Goal: Task Accomplishment & Management: Complete application form

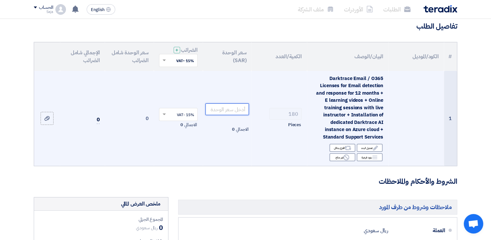
click at [233, 110] on input "number" at bounding box center [227, 109] width 44 height 12
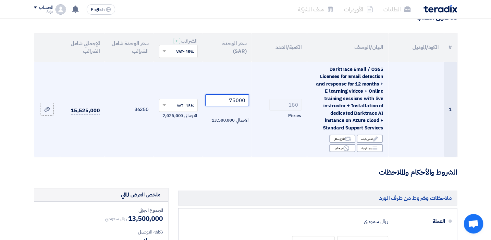
scroll to position [59, 0]
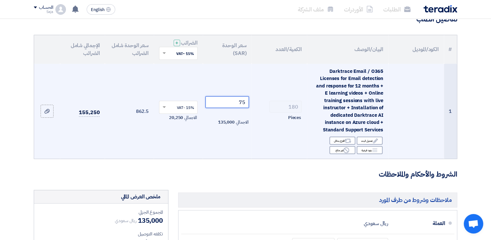
type input "7"
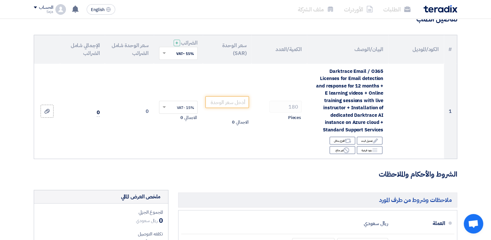
click at [241, 160] on form "تفاصيل الطلب # الكود/الموديل البيان/الوصف الكمية/العدد سعر الوحدة (SAR) الضرائب…" at bounding box center [246, 217] width 424 height 406
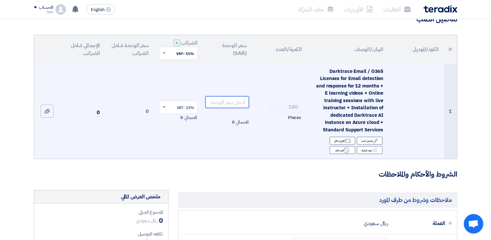
click at [243, 103] on input "number" at bounding box center [227, 102] width 44 height 12
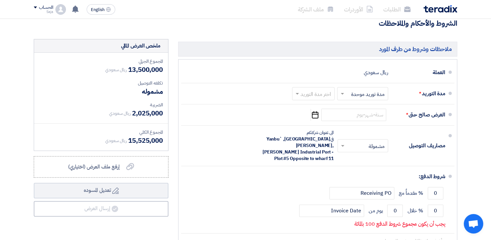
scroll to position [210, 0]
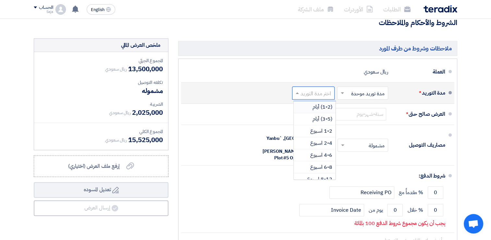
click at [313, 95] on input "text" at bounding box center [311, 93] width 39 height 9
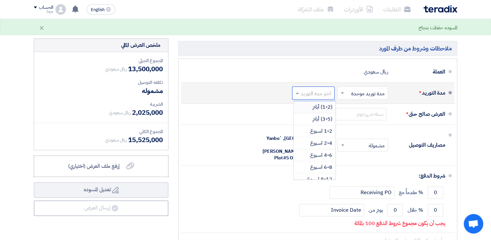
click at [314, 95] on input "text" at bounding box center [311, 93] width 39 height 9
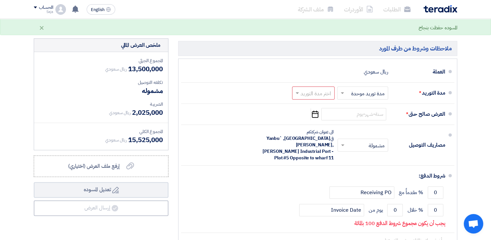
click at [472, 96] on section "تفاصيل الطلب # الكود/الموديل البيان/الوصف الكمية/العدد سعر الوحدة (SAR) الضرائب…" at bounding box center [245, 70] width 491 height 440
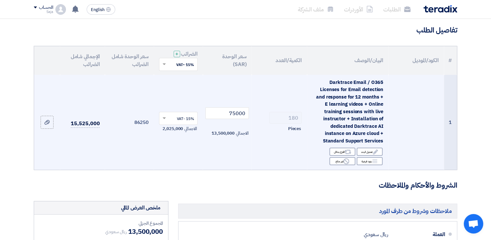
scroll to position [47, 0]
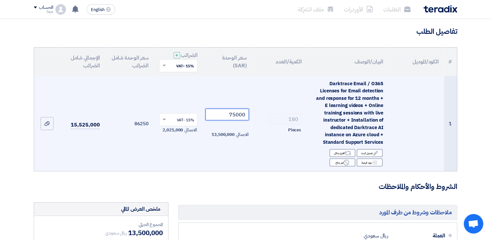
click at [225, 113] on input "75000" at bounding box center [227, 114] width 44 height 12
type input "7"
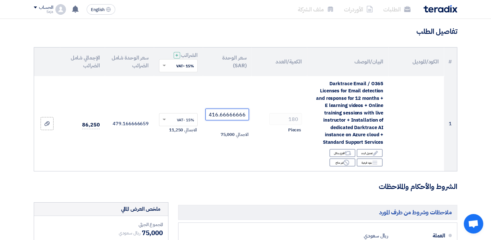
scroll to position [0, 0]
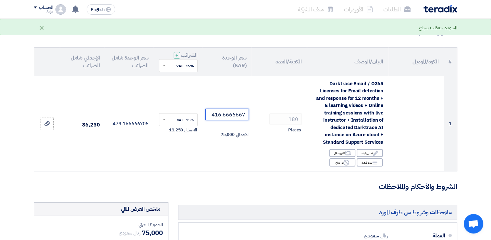
type input "416.6666667"
click at [255, 188] on h3 "الشروط والأحكام والملاحظات" at bounding box center [246, 186] width 424 height 10
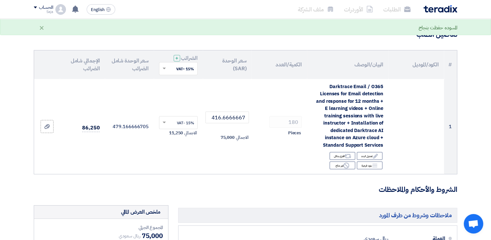
scroll to position [43, 0]
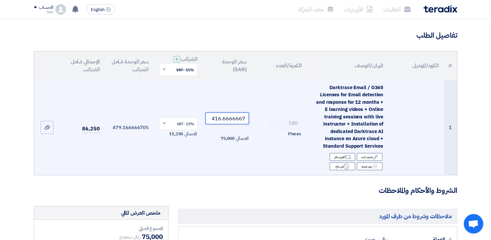
click at [228, 117] on input "416.6666667" at bounding box center [227, 118] width 44 height 12
click at [212, 117] on input "number" at bounding box center [227, 118] width 44 height 12
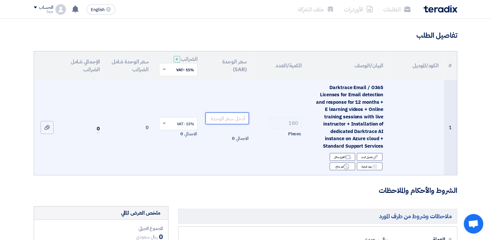
click at [223, 118] on input "number" at bounding box center [227, 118] width 44 height 12
paste input "446.4277777777778"
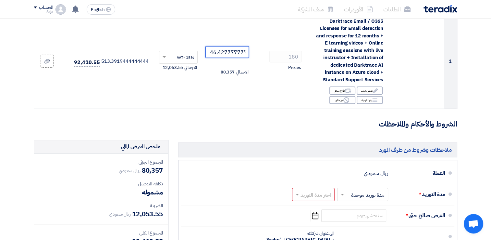
scroll to position [65, 0]
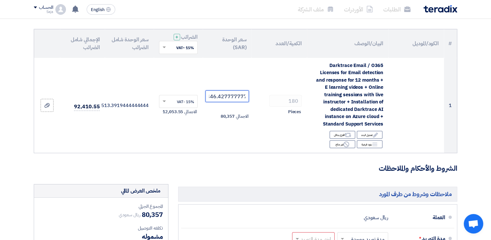
type input "446.4277777777778"
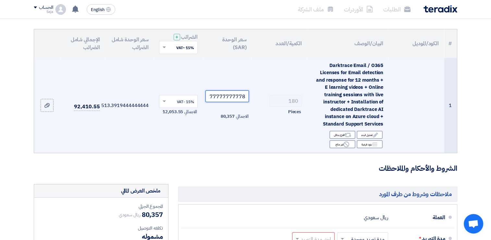
click at [232, 97] on input "446.4277777777778" at bounding box center [227, 96] width 44 height 12
click at [230, 96] on input "446.4277777777778" at bounding box center [227, 96] width 44 height 12
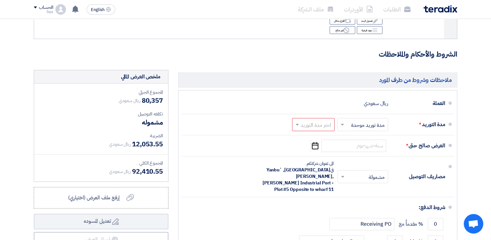
scroll to position [179, 0]
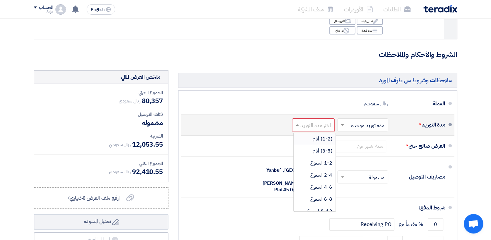
click at [317, 123] on input "text" at bounding box center [311, 124] width 39 height 9
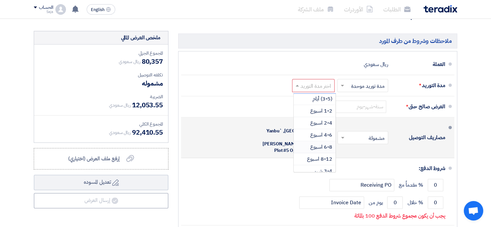
scroll to position [217, 0]
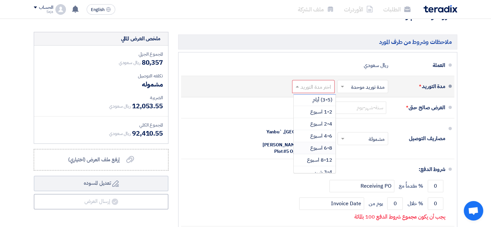
click at [330, 149] on span "6-8 اسبوع" at bounding box center [321, 148] width 22 height 8
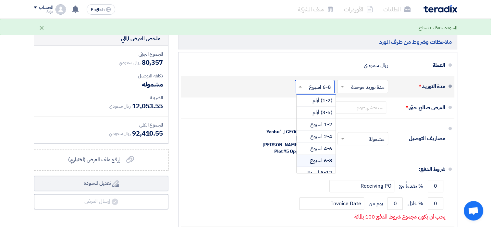
click at [327, 89] on input "text" at bounding box center [313, 86] width 36 height 9
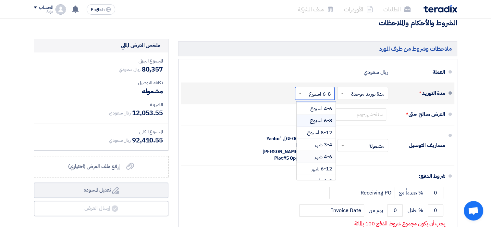
scroll to position [53, 0]
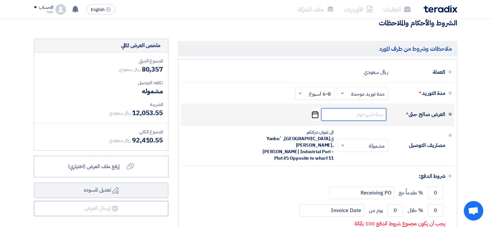
click at [358, 117] on input at bounding box center [353, 114] width 65 height 12
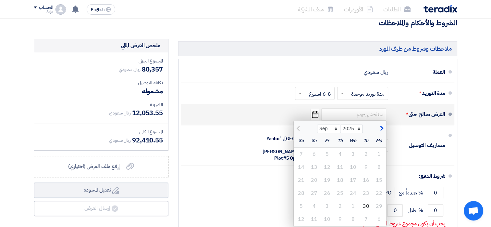
click at [382, 130] on span "button" at bounding box center [381, 128] width 4 height 7
select select "10"
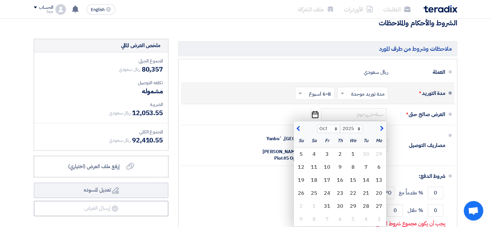
click at [305, 93] on input "text" at bounding box center [313, 93] width 36 height 9
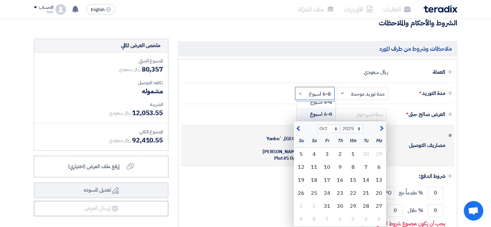
click at [396, 130] on div "مصاريف التوصيل × مشمولة × الى عنوان شركتكم في [GEOGRAPHIC_DATA], [GEOGRAPHIC_DA…" at bounding box center [315, 145] width 259 height 35
click at [390, 129] on div "مصاريف التوصيل × مشمولة × الى عنوان شركتكم في [GEOGRAPHIC_DATA], [GEOGRAPHIC_DA…" at bounding box center [315, 145] width 259 height 35
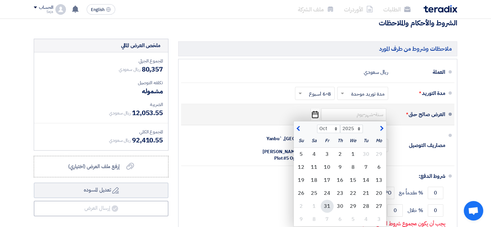
click at [325, 208] on div "31" at bounding box center [327, 205] width 13 height 13
type input "[DATE]"
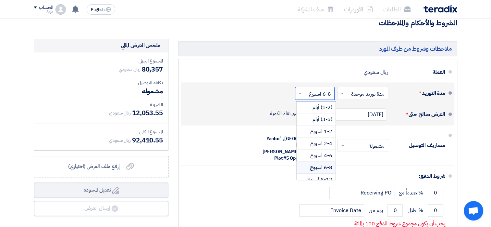
click at [305, 98] on div "اختر مدة التوريد × 6-8 اسبوع ×" at bounding box center [315, 93] width 40 height 13
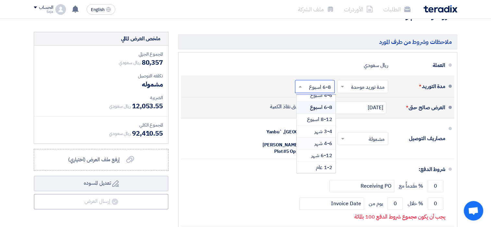
scroll to position [0, 0]
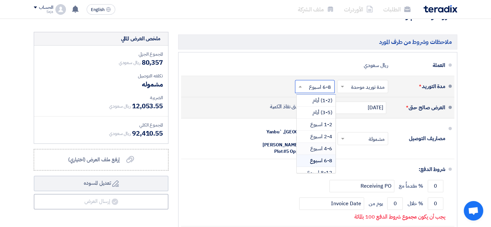
click at [325, 151] on span "4-6 اسبوع" at bounding box center [321, 148] width 22 height 8
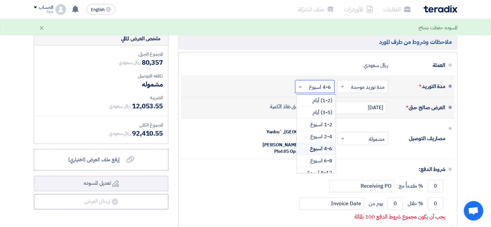
click at [315, 88] on input "text" at bounding box center [313, 86] width 36 height 9
click at [317, 135] on span "2-4 اسبوع" at bounding box center [321, 136] width 22 height 8
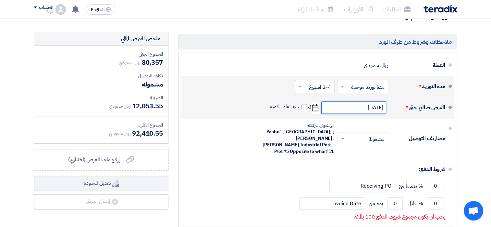
click at [349, 107] on input "[DATE]" at bounding box center [353, 107] width 65 height 12
select select "10"
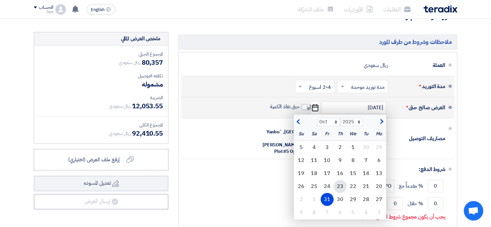
click at [338, 182] on div "23" at bounding box center [340, 185] width 13 height 13
type input "[DATE]"
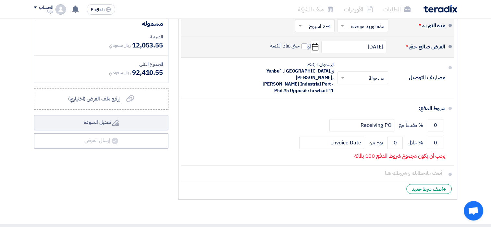
scroll to position [270, 0]
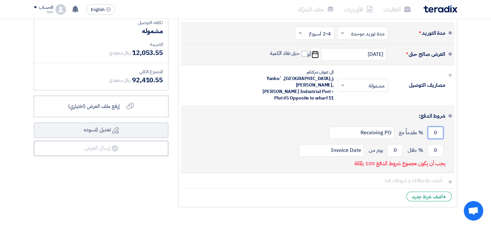
click at [440, 129] on input "0" at bounding box center [436, 132] width 16 height 12
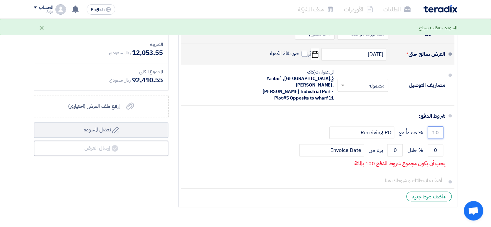
type input "0"
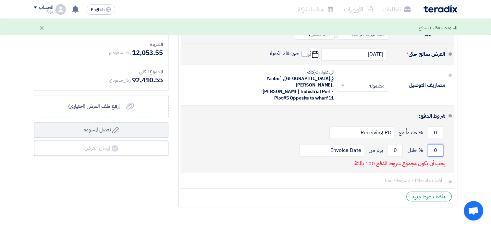
click at [431, 144] on input "0" at bounding box center [436, 150] width 16 height 12
click at [438, 144] on input "0" at bounding box center [436, 150] width 16 height 12
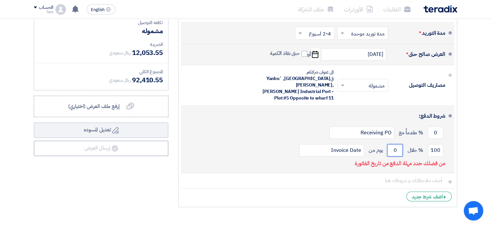
click at [396, 144] on input "0" at bounding box center [395, 150] width 16 height 12
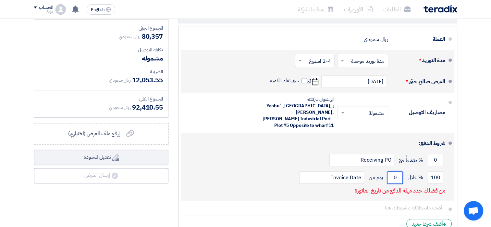
scroll to position [243, 0]
click at [437, 172] on input "100" at bounding box center [436, 177] width 16 height 12
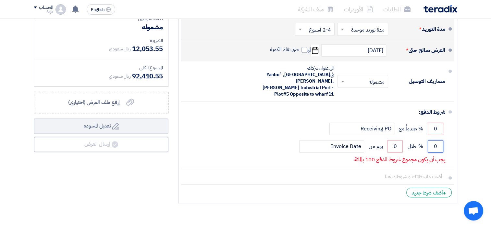
scroll to position [274, 0]
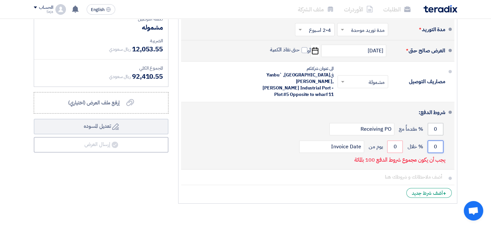
type input "0"
click at [434, 123] on input "0" at bounding box center [436, 129] width 16 height 12
click at [439, 143] on input "0" at bounding box center [436, 146] width 16 height 12
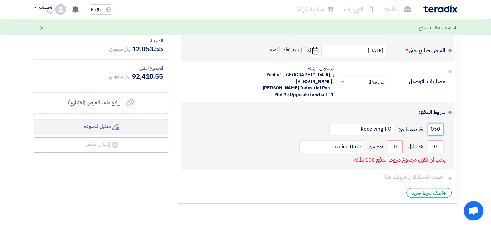
click at [434, 123] on input "050" at bounding box center [436, 129] width 16 height 12
type input "50"
click at [434, 140] on input "0" at bounding box center [436, 146] width 16 height 12
click at [442, 140] on input "0" at bounding box center [436, 146] width 16 height 12
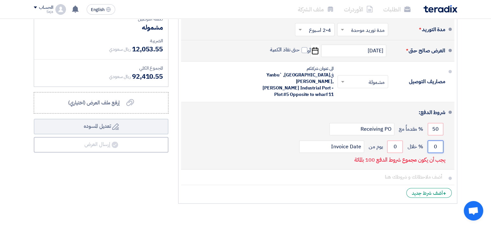
click at [432, 140] on input "0" at bounding box center [436, 146] width 16 height 12
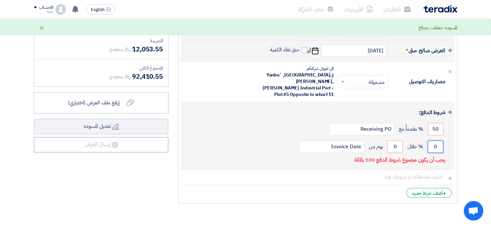
click at [438, 140] on input "0" at bounding box center [436, 146] width 16 height 12
type input "50"
click at [396, 144] on input "0" at bounding box center [395, 146] width 16 height 12
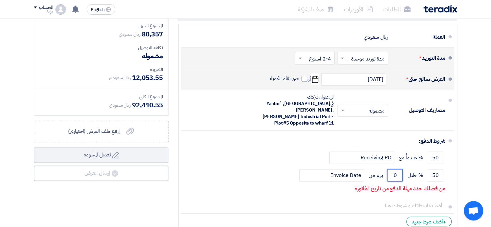
scroll to position [245, 0]
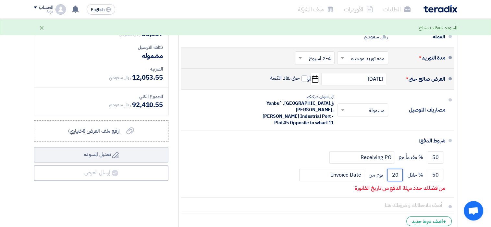
type input "0"
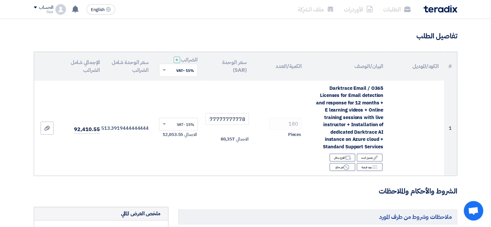
scroll to position [40, 0]
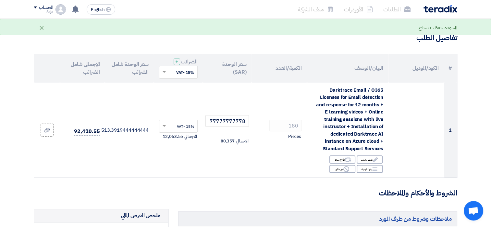
click at [284, 202] on form "تفاصيل الطلب # الكود/الموديل البيان/الوصف الكمية/العدد سعر الوحدة (SAR) الضرائب…" at bounding box center [246, 230] width 424 height 395
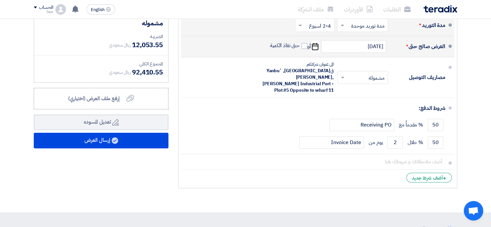
scroll to position [282, 0]
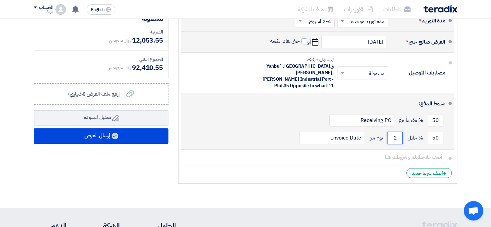
click at [399, 131] on input "2" at bounding box center [395, 137] width 16 height 12
type input "2"
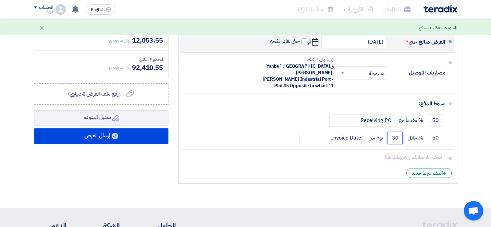
type input "30"
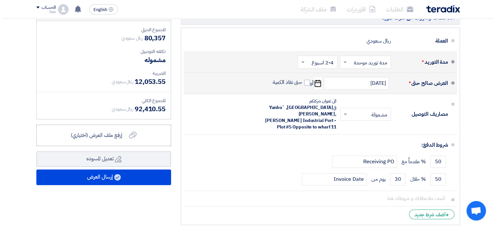
scroll to position [242, 0]
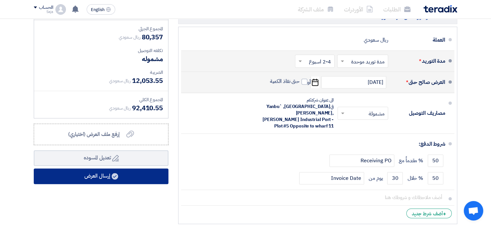
click at [129, 175] on button "إرسال العرض" at bounding box center [101, 176] width 135 height 16
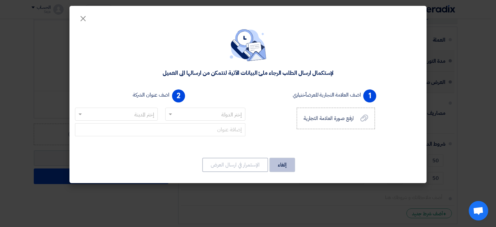
click at [280, 164] on button "إلغاء" at bounding box center [282, 164] width 26 height 14
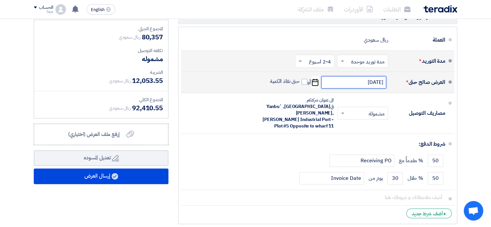
click at [365, 83] on input "[DATE]" at bounding box center [353, 82] width 65 height 12
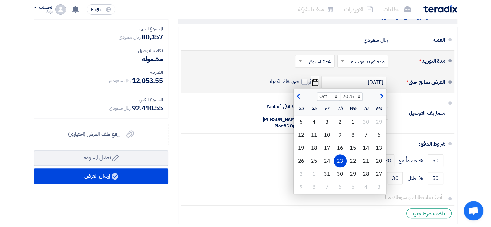
click at [385, 95] on button "button" at bounding box center [381, 95] width 11 height 6
select select "12"
click at [369, 156] on div "23" at bounding box center [366, 160] width 13 height 13
type input "[DATE]"
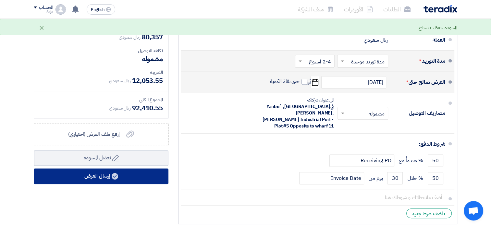
click at [134, 174] on button "إرسال العرض" at bounding box center [101, 176] width 135 height 16
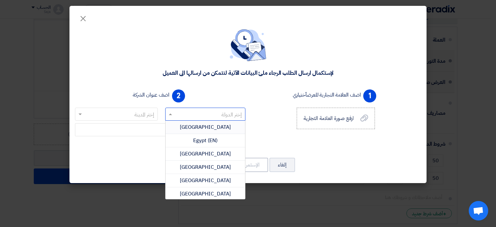
click at [222, 111] on input "text" at bounding box center [209, 114] width 68 height 11
click at [231, 114] on input "text" at bounding box center [209, 114] width 68 height 11
type input "sa"
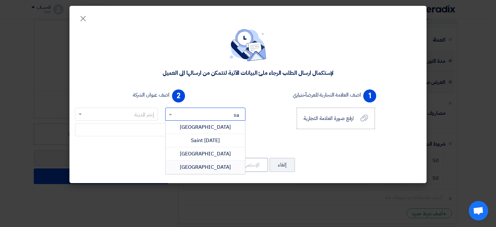
click at [211, 167] on span "[GEOGRAPHIC_DATA]" at bounding box center [205, 167] width 51 height 8
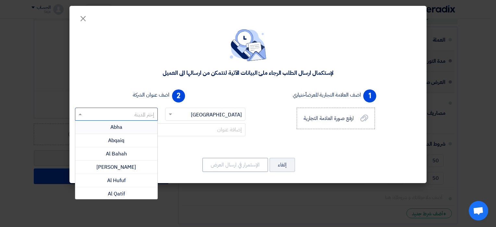
click at [147, 112] on input "text" at bounding box center [120, 114] width 70 height 11
type input "je"
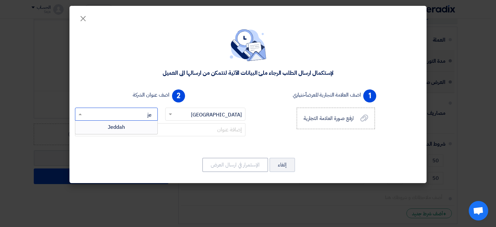
click at [143, 126] on div "Jeddah" at bounding box center [116, 126] width 82 height 13
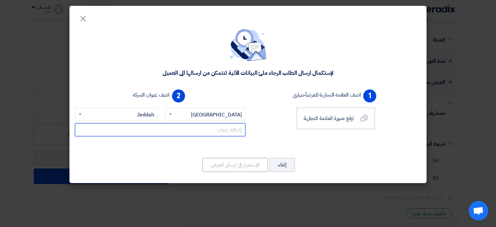
click at [239, 126] on input "text" at bounding box center [160, 129] width 170 height 13
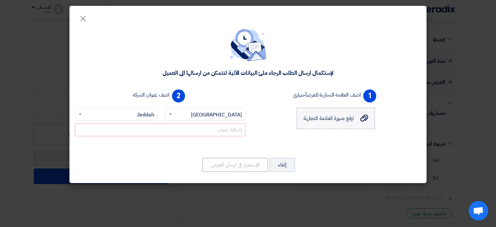
click at [340, 114] on label "ارفع صورة العلامة التجارية ارفع صورة العلامة التجارية" at bounding box center [336, 117] width 78 height 21
click at [0, 0] on input "ارفع صورة العلامة التجارية ارفع صورة العلامة التجارية" at bounding box center [0, 0] width 0 height 0
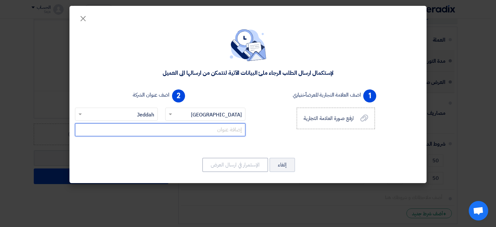
click at [186, 125] on input "text" at bounding box center [160, 129] width 170 height 13
paste input "Asmaa Bint [PERSON_NAME], Ar Rabwah, Jeddah 23448"
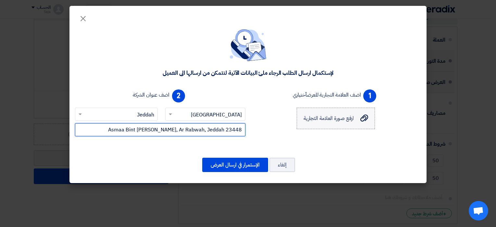
type input "Asmaa Bint [PERSON_NAME], Ar Rabwah, Jeddah 23448"
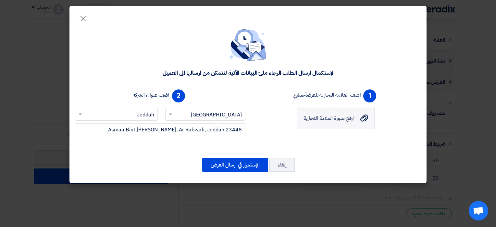
click at [348, 125] on label "ارفع صورة العلامة التجارية ارفع صورة العلامة التجارية" at bounding box center [336, 117] width 78 height 21
click at [0, 0] on input "ارفع صورة العلامة التجارية ارفع صورة العلامة التجارية" at bounding box center [0, 0] width 0 height 0
click at [341, 121] on span "ارفع صورة العلامة التجارية" at bounding box center [328, 118] width 51 height 8
click at [0, 0] on input "ارفع صورة العلامة التجارية ارفع صورة العلامة التجارية" at bounding box center [0, 0] width 0 height 0
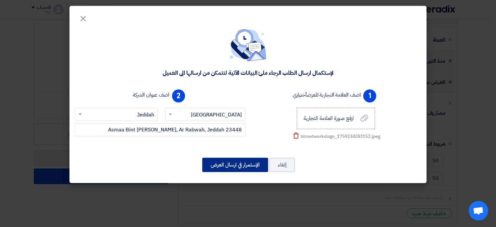
click at [232, 162] on button "الإستمرار في ارسال العرض" at bounding box center [235, 164] width 66 height 14
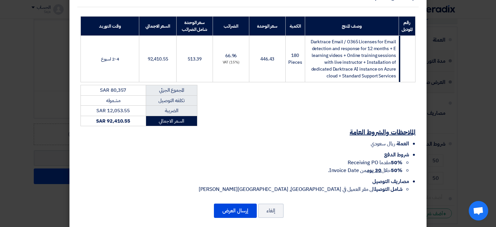
scroll to position [115, 0]
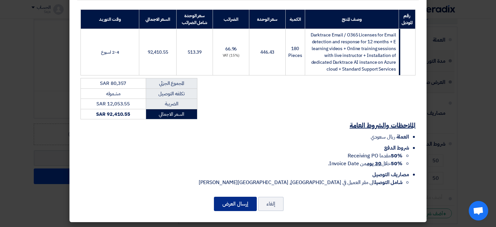
click at [252, 206] on button "إرسال العرض" at bounding box center [235, 203] width 43 height 14
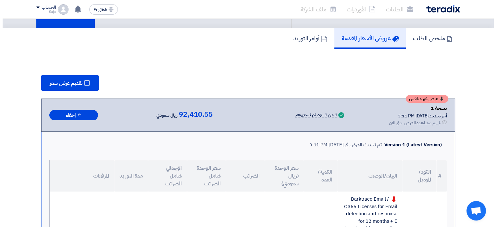
scroll to position [31, 0]
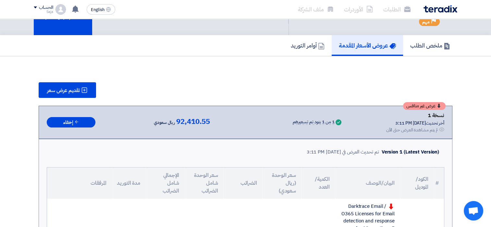
click at [248, 127] on div "عرض غير منافس نسخة 1 أخر تحديث [DATE] 3:11 PM Offer is Seen لم يتم مشاهدة العرض…" at bounding box center [246, 122] width 398 height 22
click at [66, 88] on span "تقديم عرض سعر" at bounding box center [63, 90] width 33 height 5
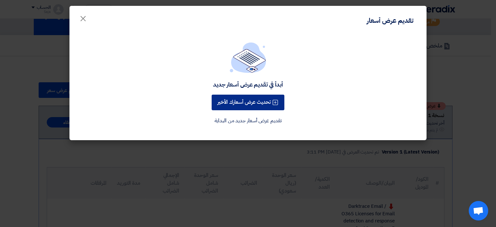
click at [262, 107] on button "تحديث عرض أسعارك الأخير" at bounding box center [248, 102] width 73 height 16
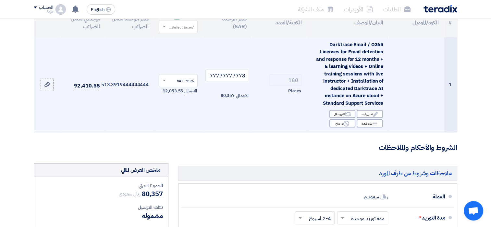
scroll to position [86, 0]
click at [217, 76] on input "446.4277777777778" at bounding box center [227, 75] width 44 height 12
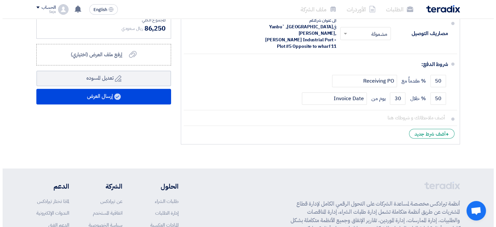
scroll to position [323, 0]
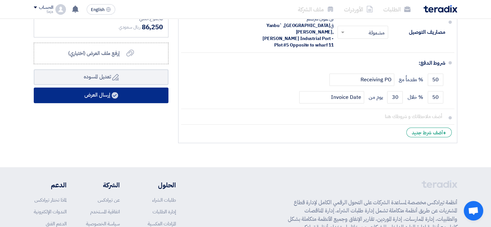
type input "416.666667"
click at [149, 98] on button "إرسال العرض" at bounding box center [101, 95] width 135 height 16
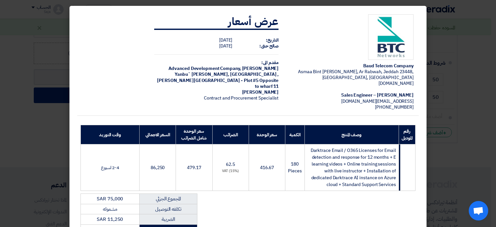
scroll to position [115, 0]
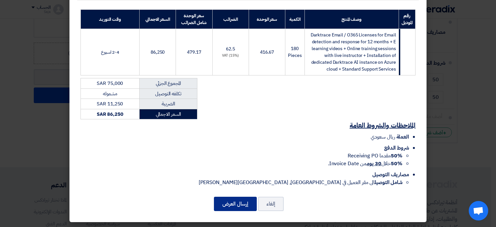
click at [233, 199] on button "إرسال العرض" at bounding box center [235, 203] width 43 height 14
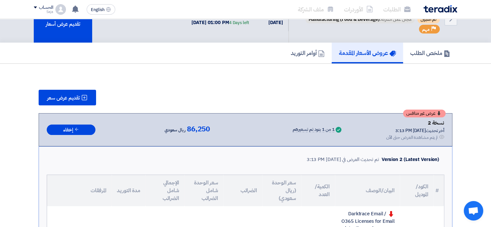
scroll to position [23, 0]
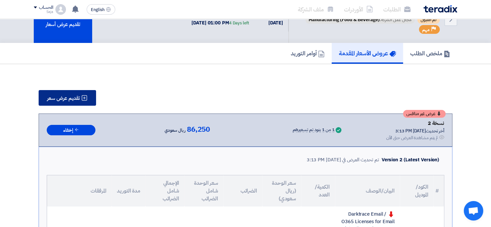
click at [84, 96] on use at bounding box center [85, 98] width 6 height 6
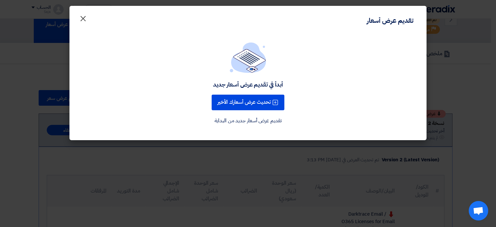
click at [79, 16] on span "×" at bounding box center [83, 17] width 8 height 19
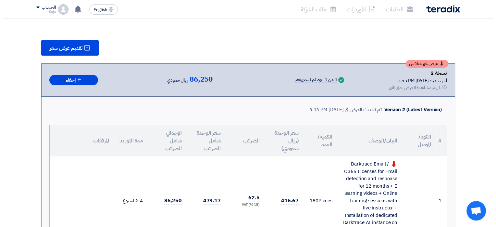
scroll to position [74, 0]
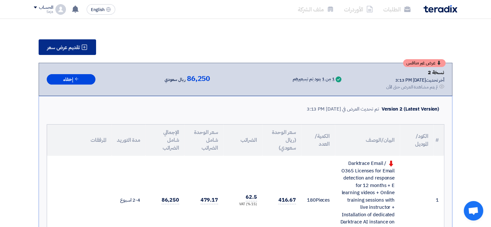
click at [90, 48] on button "تقديم عرض سعر" at bounding box center [67, 47] width 57 height 16
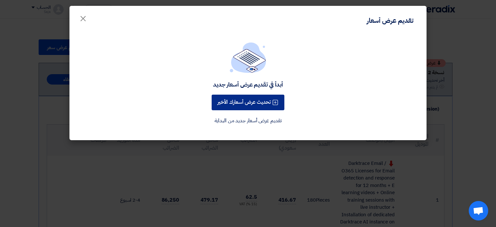
click at [252, 103] on button "تحديث عرض أسعارك الأخير" at bounding box center [248, 102] width 73 height 16
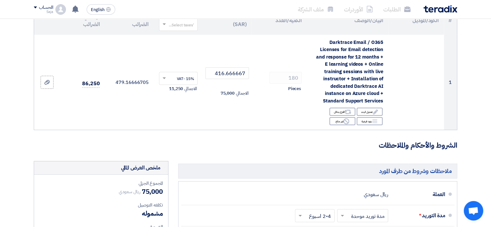
scroll to position [55, 0]
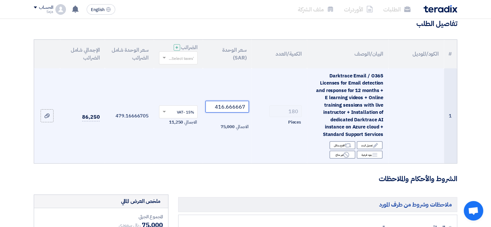
click at [238, 110] on input "416.666667" at bounding box center [227, 107] width 44 height 12
paste input "390.6277777777778"
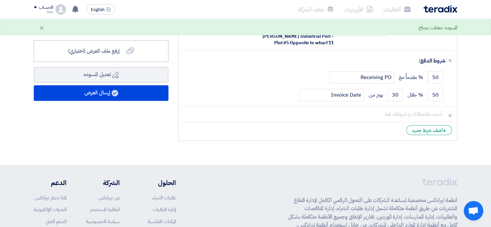
scroll to position [320, 0]
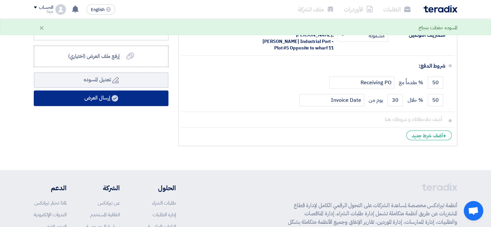
type input "390.6277777777778"
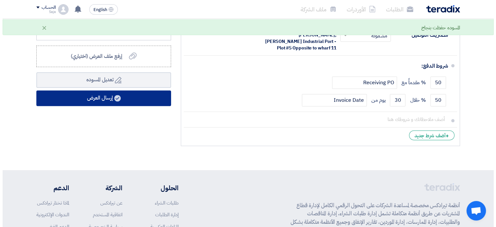
scroll to position [0, 0]
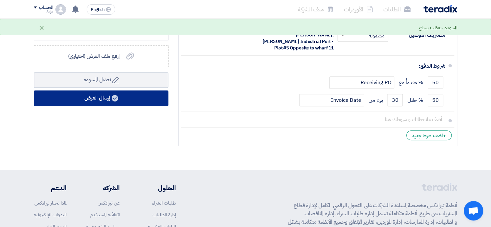
click at [139, 96] on button "إرسال العرض" at bounding box center [101, 98] width 135 height 16
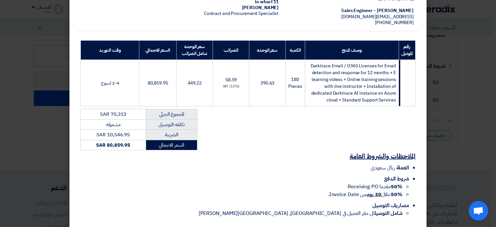
scroll to position [115, 0]
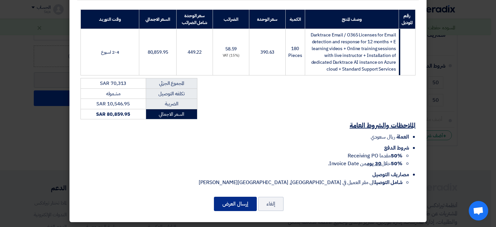
click at [243, 201] on button "إرسال العرض" at bounding box center [235, 203] width 43 height 14
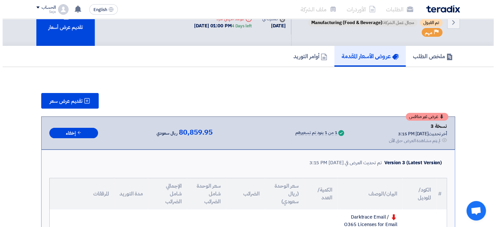
scroll to position [10, 0]
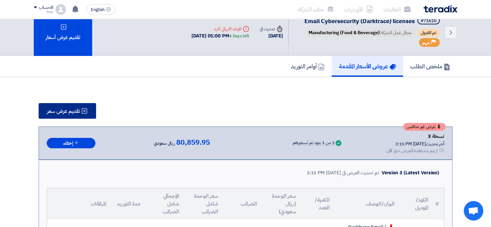
click at [56, 108] on span "تقديم عرض سعر" at bounding box center [63, 110] width 33 height 5
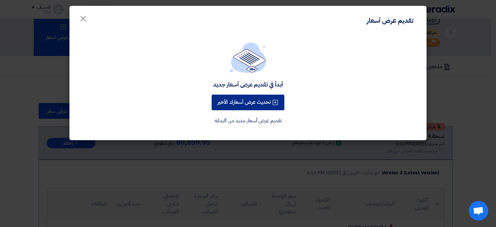
click at [260, 104] on button "تحديث عرض أسعارك الأخير" at bounding box center [248, 102] width 73 height 16
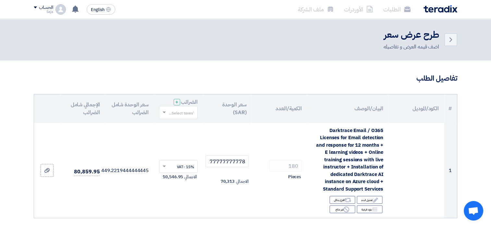
scroll to position [56, 0]
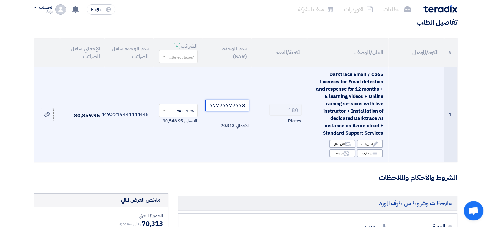
click at [230, 105] on input "390.6277777777778" at bounding box center [227, 105] width 44 height 12
paste input "67.65"
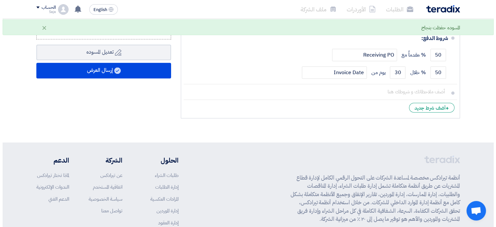
scroll to position [322, 0]
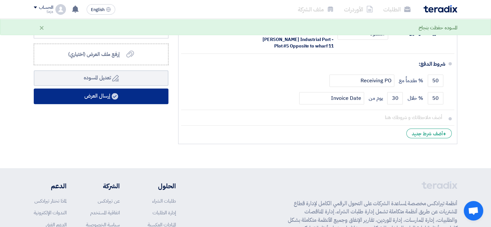
type input "367.65"
click at [110, 98] on button "إرسال العرض" at bounding box center [101, 96] width 135 height 16
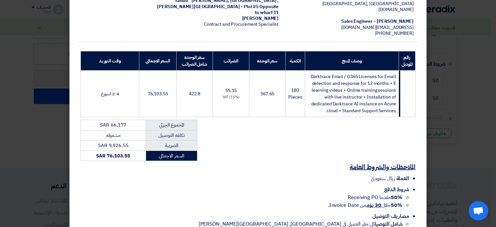
scroll to position [115, 0]
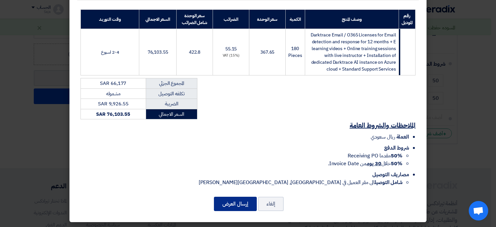
click at [234, 206] on button "إرسال العرض" at bounding box center [235, 203] width 43 height 14
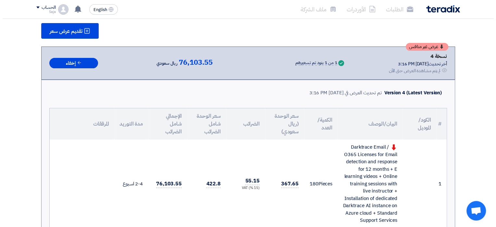
scroll to position [82, 0]
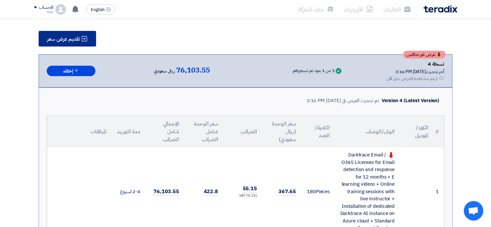
click at [71, 42] on button "تقديم عرض سعر" at bounding box center [67, 39] width 57 height 16
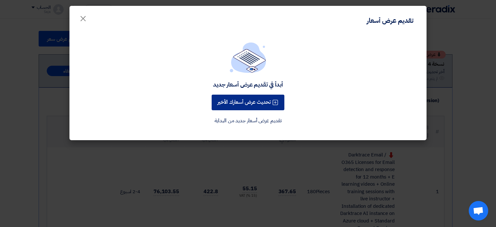
click at [224, 100] on button "تحديث عرض أسعارك الأخير" at bounding box center [248, 102] width 73 height 16
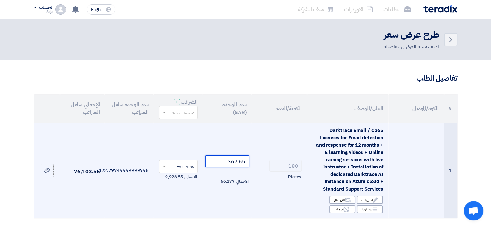
click at [222, 163] on input "367.65" at bounding box center [227, 161] width 44 height 12
paste input "47.2222222222222"
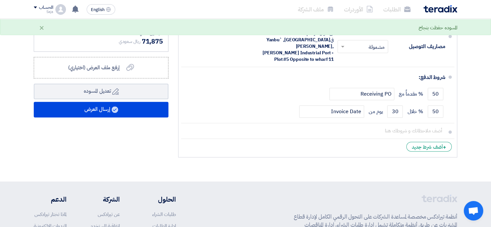
scroll to position [308, 0]
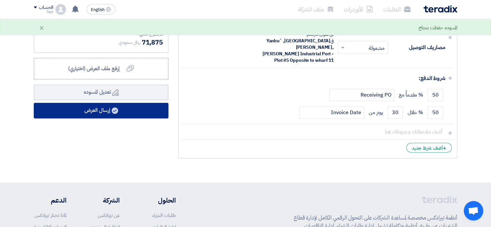
type input "347.2222222222222"
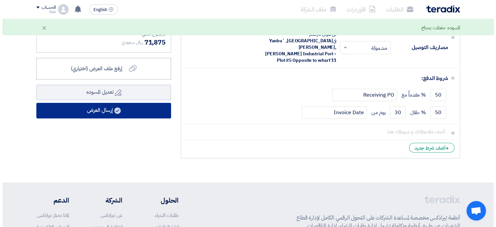
scroll to position [0, 0]
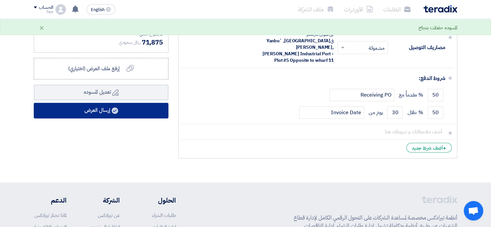
click at [150, 103] on button "إرسال العرض" at bounding box center [101, 111] width 135 height 16
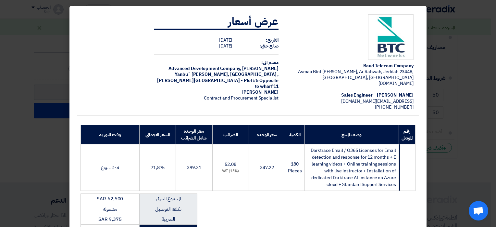
scroll to position [115, 0]
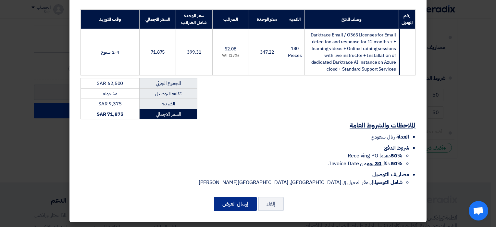
click at [223, 204] on button "إرسال العرض" at bounding box center [235, 203] width 43 height 14
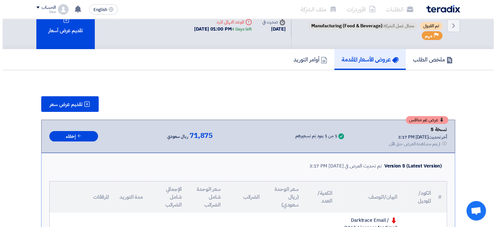
scroll to position [17, 0]
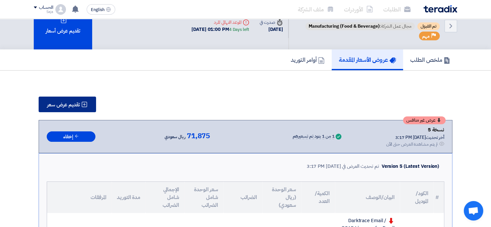
click at [82, 104] on icon at bounding box center [84, 104] width 6 height 6
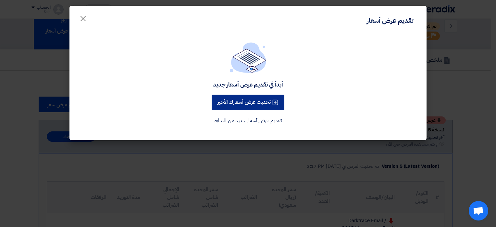
click at [259, 104] on button "تحديث عرض أسعارك الأخير" at bounding box center [248, 102] width 73 height 16
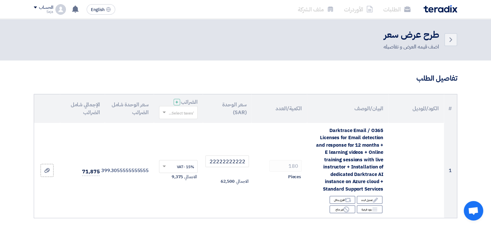
scroll to position [54, 0]
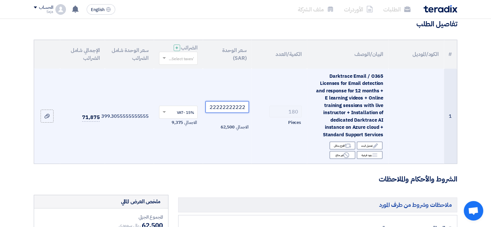
click at [230, 105] on input "347.2222222222222" at bounding box center [227, 107] width 44 height 12
paste input "28.95"
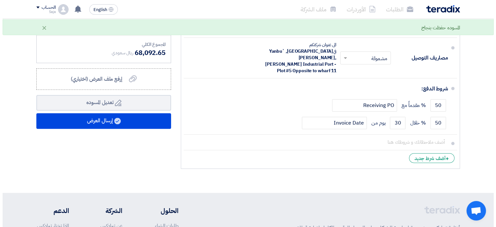
scroll to position [306, 0]
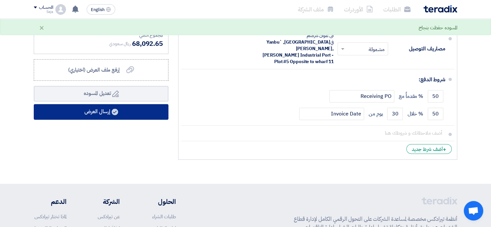
type input "328.95"
click at [162, 109] on button "إرسال العرض" at bounding box center [101, 112] width 135 height 16
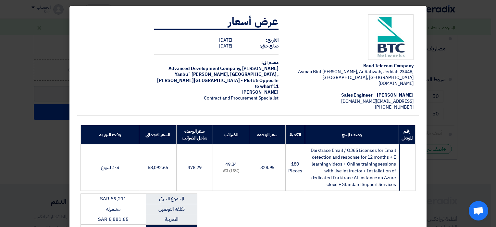
scroll to position [115, 0]
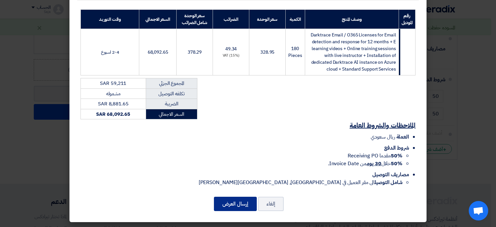
click at [231, 207] on button "إرسال العرض" at bounding box center [235, 203] width 43 height 14
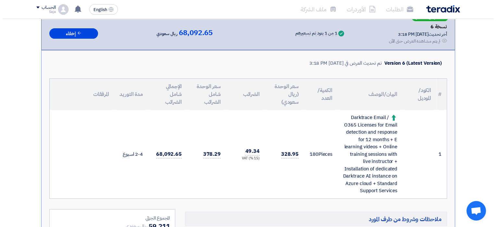
scroll to position [86, 0]
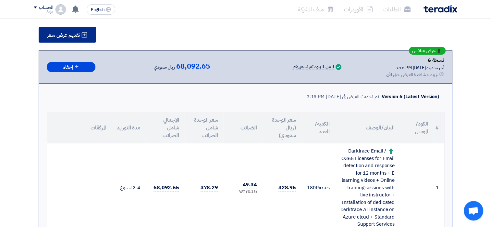
click at [84, 33] on icon at bounding box center [84, 34] width 6 height 6
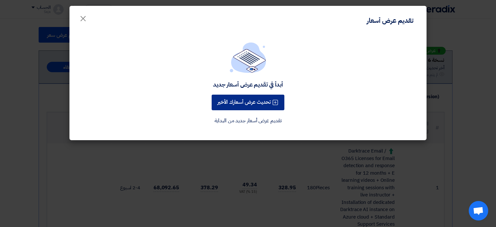
click at [239, 97] on button "تحديث عرض أسعارك الأخير" at bounding box center [248, 102] width 73 height 16
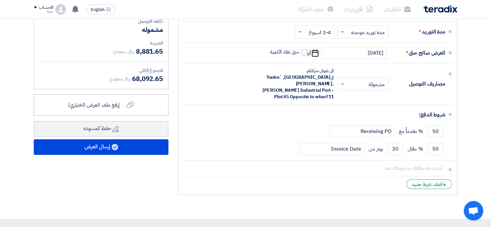
scroll to position [271, 0]
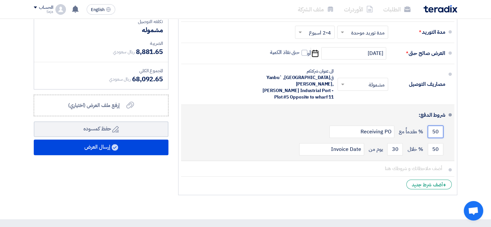
click at [439, 126] on input "50" at bounding box center [436, 131] width 16 height 12
drag, startPoint x: 431, startPoint y: 125, endPoint x: 439, endPoint y: 124, distance: 8.5
click at [439, 125] on input "50" at bounding box center [436, 131] width 16 height 12
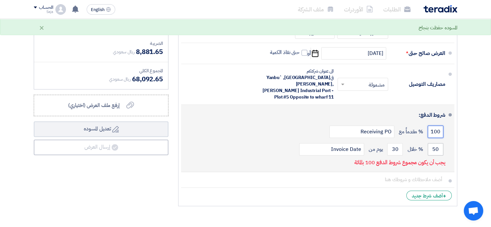
type input "100"
click at [434, 143] on input "50" at bounding box center [436, 149] width 16 height 12
drag, startPoint x: 434, startPoint y: 142, endPoint x: 440, endPoint y: 142, distance: 6.2
click at [440, 143] on input "50" at bounding box center [436, 149] width 16 height 12
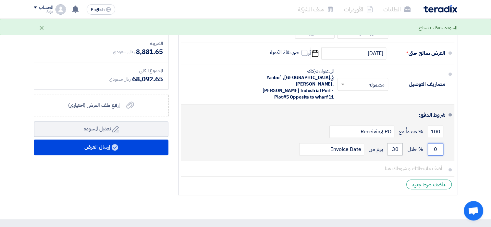
type input "0"
drag, startPoint x: 390, startPoint y: 142, endPoint x: 412, endPoint y: 143, distance: 22.4
click at [412, 143] on div "0 % خلال 30 يوم من Invoice Date" at bounding box center [315, 149] width 259 height 18
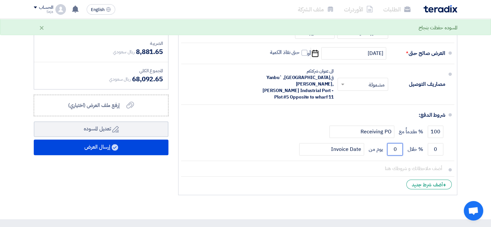
type input "0"
click at [375, 176] on li "+ أضف شرط جديد" at bounding box center [317, 184] width 273 height 16
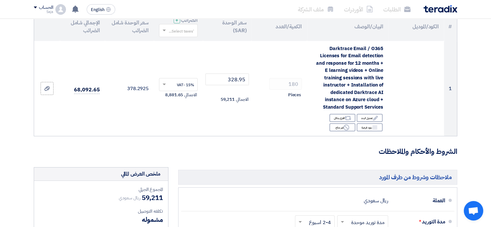
scroll to position [62, 0]
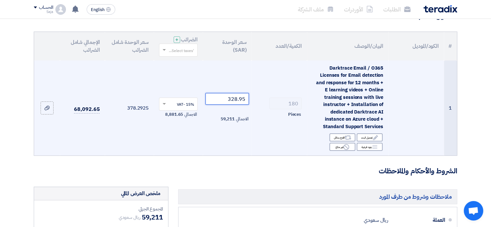
drag, startPoint x: 223, startPoint y: 99, endPoint x: 266, endPoint y: 100, distance: 43.2
click at [266, 100] on tr "1 Darktrace Email / O365 Licenses for Email detection and response for 12 month…" at bounding box center [245, 107] width 423 height 95
paste input "39.6722222222222"
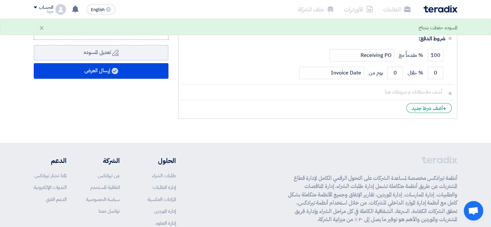
scroll to position [339, 0]
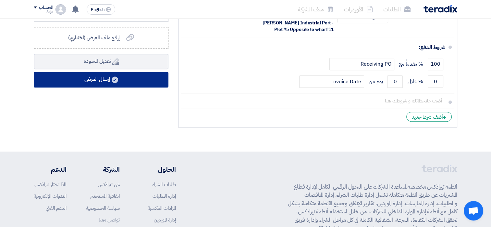
type input "339.6722222222222"
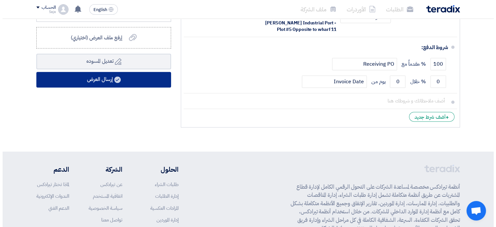
scroll to position [0, 0]
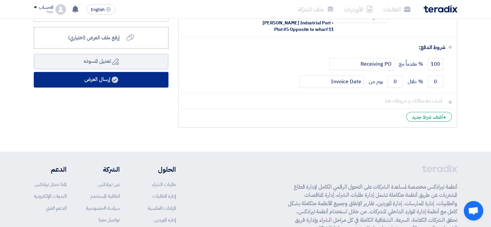
click at [144, 80] on button "إرسال العرض" at bounding box center [101, 80] width 135 height 16
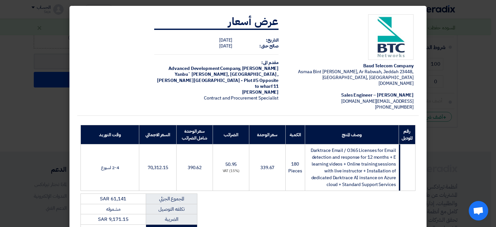
scroll to position [107, 0]
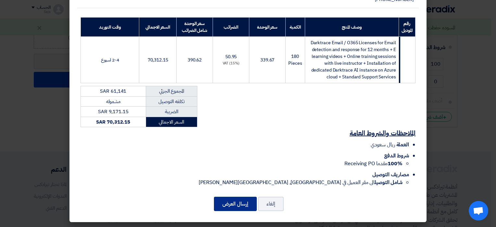
click at [233, 204] on button "إرسال العرض" at bounding box center [235, 203] width 43 height 14
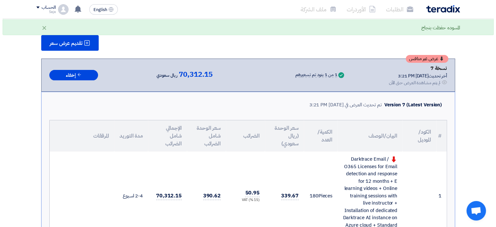
scroll to position [78, 0]
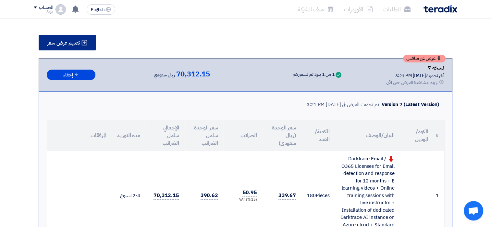
click at [70, 47] on button "تقديم عرض سعر" at bounding box center [67, 43] width 57 height 16
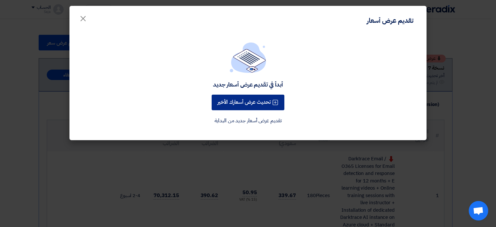
click at [234, 102] on button "تحديث عرض أسعارك الأخير" at bounding box center [248, 102] width 73 height 16
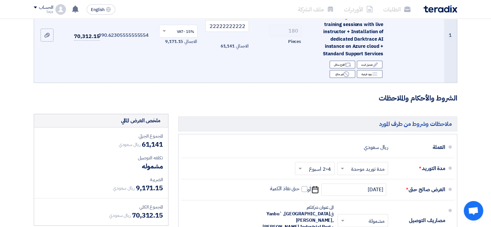
scroll to position [102, 0]
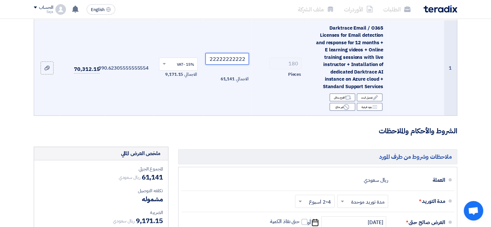
click at [230, 59] on input "339.6722222222222" at bounding box center [227, 59] width 44 height 12
paste input "6.02"
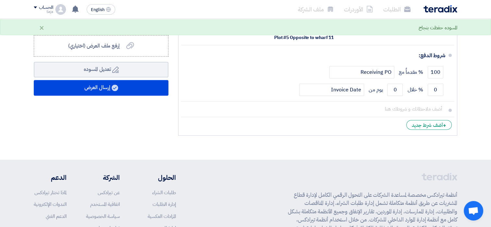
scroll to position [329, 0]
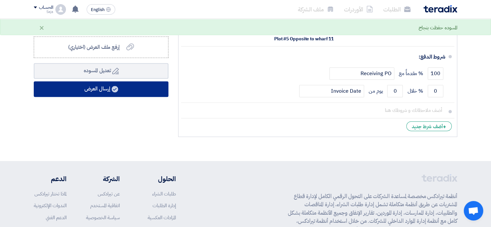
type input "336.0222222222222"
click at [133, 89] on button "إرسال العرض" at bounding box center [101, 89] width 135 height 16
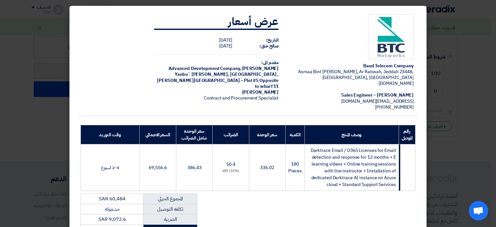
scroll to position [107, 0]
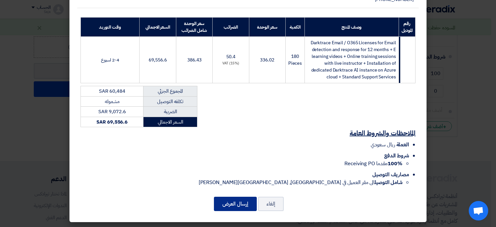
click at [239, 201] on button "إرسال العرض" at bounding box center [235, 203] width 43 height 14
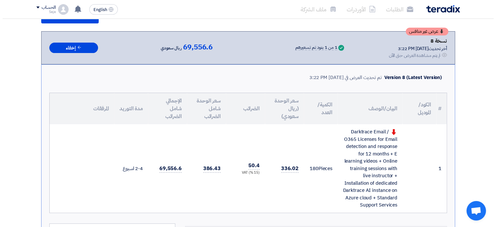
scroll to position [83, 0]
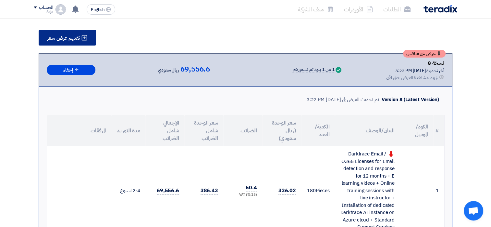
click at [77, 32] on button "تقديم عرض سعر" at bounding box center [67, 38] width 57 height 16
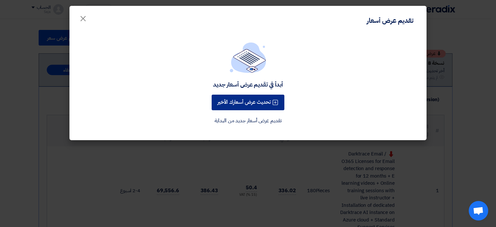
click at [235, 98] on button "تحديث عرض أسعارك الأخير" at bounding box center [248, 102] width 73 height 16
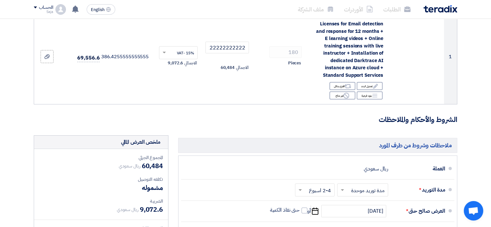
scroll to position [94, 0]
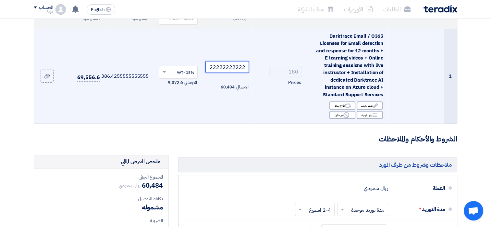
click at [221, 68] on input "336.0222222222222" at bounding box center [227, 67] width 44 height 12
paste input "2.45"
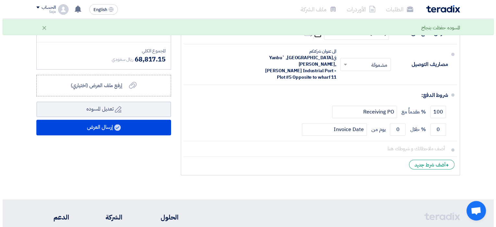
scroll to position [304, 0]
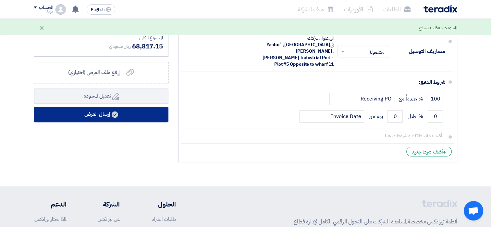
type input "332.45"
click at [151, 115] on button "إرسال العرض" at bounding box center [101, 114] width 135 height 16
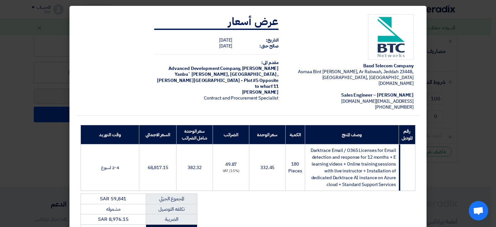
scroll to position [107, 0]
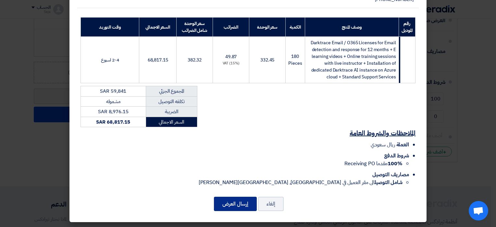
click at [236, 199] on button "إرسال العرض" at bounding box center [235, 203] width 43 height 14
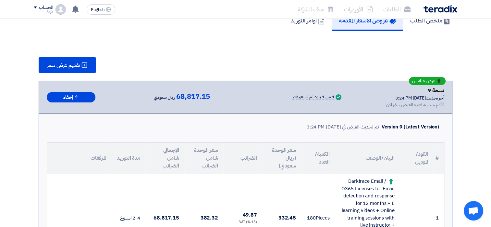
scroll to position [56, 0]
click at [219, 130] on div "Version 9 (Latest Version) تم تحديث العرض في [DATE] 3:24 PM" at bounding box center [246, 126] width 398 height 15
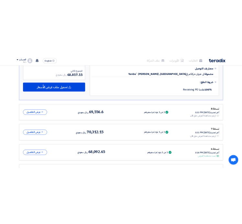
scroll to position [378, 0]
